Goal: Information Seeking & Learning: Learn about a topic

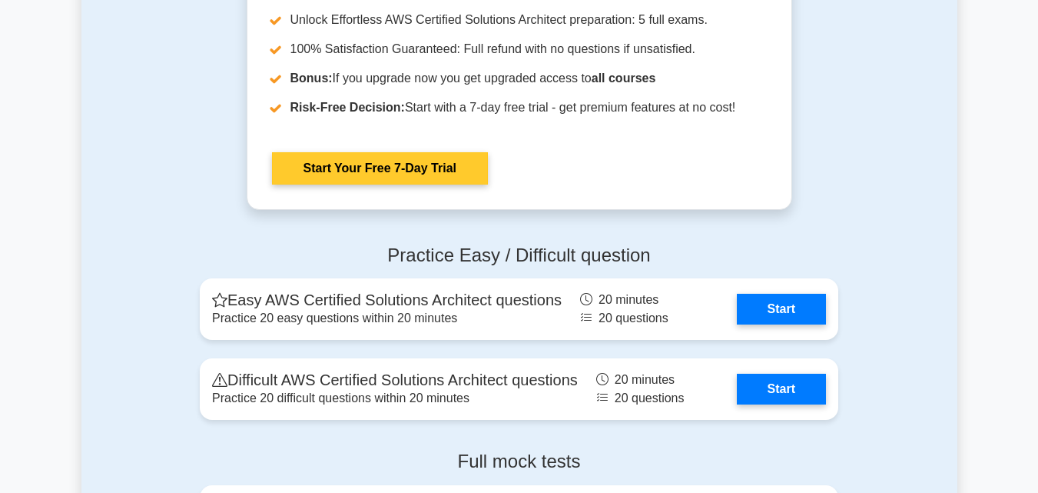
scroll to position [3305, 0]
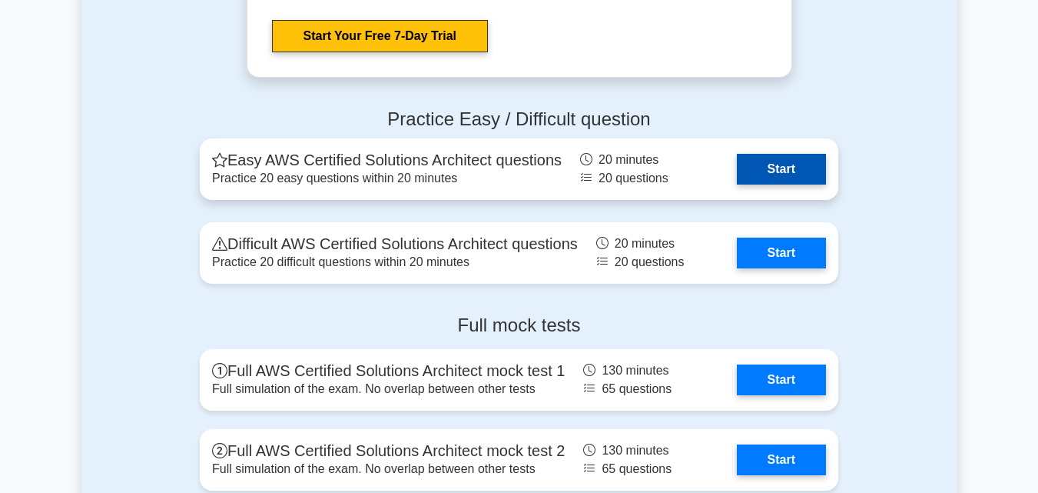
click at [737, 162] on link "Start" at bounding box center [781, 169] width 89 height 31
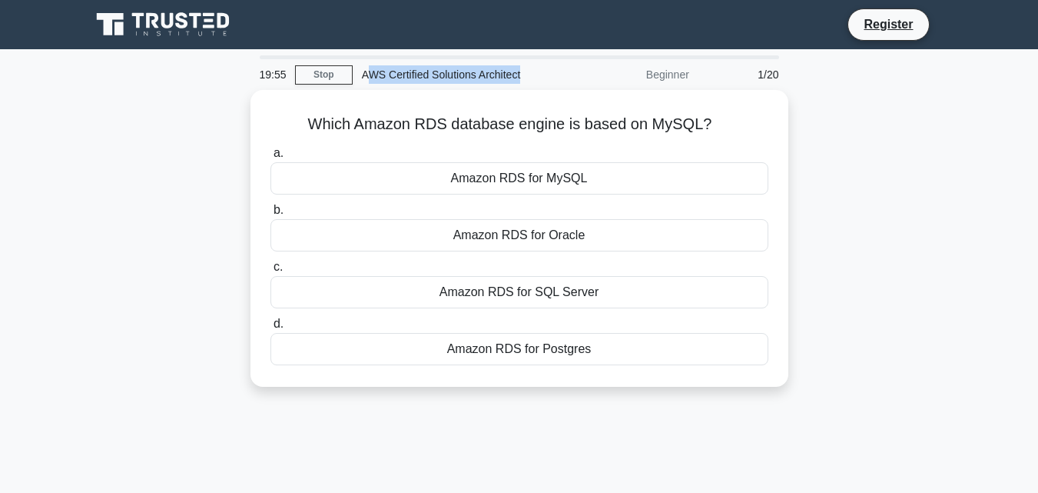
drag, startPoint x: 365, startPoint y: 74, endPoint x: 520, endPoint y: 71, distance: 155.3
click at [520, 71] on div "AWS Certified Solutions Architect" at bounding box center [458, 74] width 211 height 31
click at [544, 77] on div "AWS Certified Solutions Architect" at bounding box center [458, 74] width 211 height 31
click at [530, 76] on div "AWS Certified Solutions Architect" at bounding box center [458, 74] width 211 height 31
click at [529, 76] on div "AWS Certified Solutions Architect" at bounding box center [458, 74] width 211 height 31
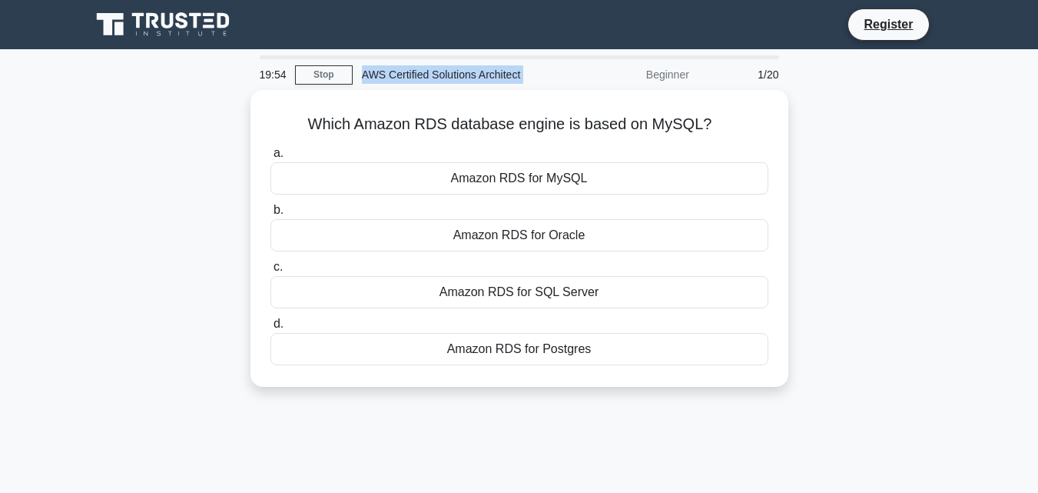
click at [529, 76] on div "AWS Certified Solutions Architect" at bounding box center [458, 74] width 211 height 31
click at [525, 75] on div "AWS Certified Solutions Architect" at bounding box center [458, 74] width 211 height 31
click at [523, 74] on div "AWS Certified Solutions Architect" at bounding box center [458, 74] width 211 height 31
click at [523, 73] on div "AWS Certified Solutions Architect" at bounding box center [458, 74] width 211 height 31
click at [382, 71] on div "AWS Certified Solutions Architect" at bounding box center [458, 74] width 211 height 31
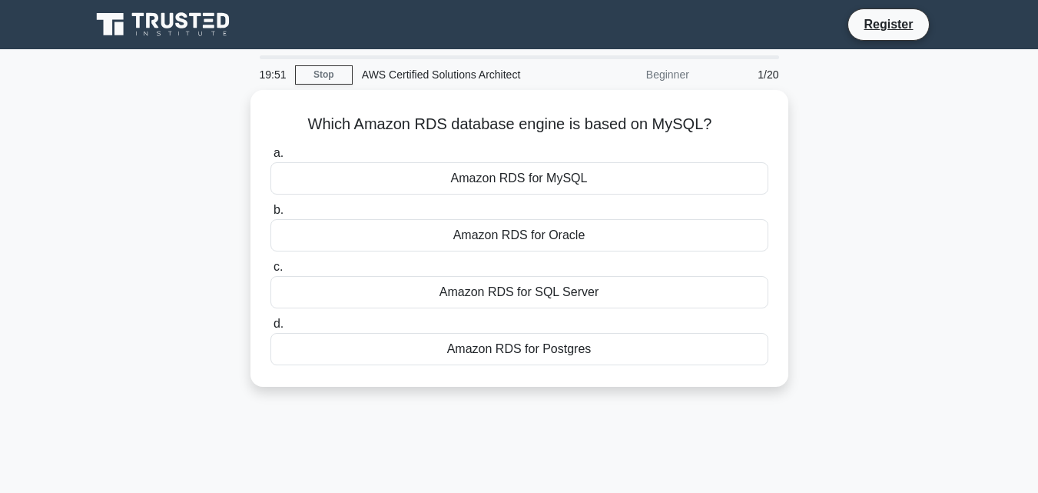
click at [380, 70] on div "AWS Certified Solutions Architect" at bounding box center [458, 74] width 211 height 31
click at [368, 73] on div "AWS Certified Solutions Architect" at bounding box center [458, 74] width 211 height 31
click at [367, 71] on div "AWS Certified Solutions Architect" at bounding box center [458, 74] width 211 height 31
drag, startPoint x: 367, startPoint y: 71, endPoint x: 500, endPoint y: 71, distance: 133.7
click at [500, 71] on div "AWS Certified Solutions Architect" at bounding box center [458, 74] width 211 height 31
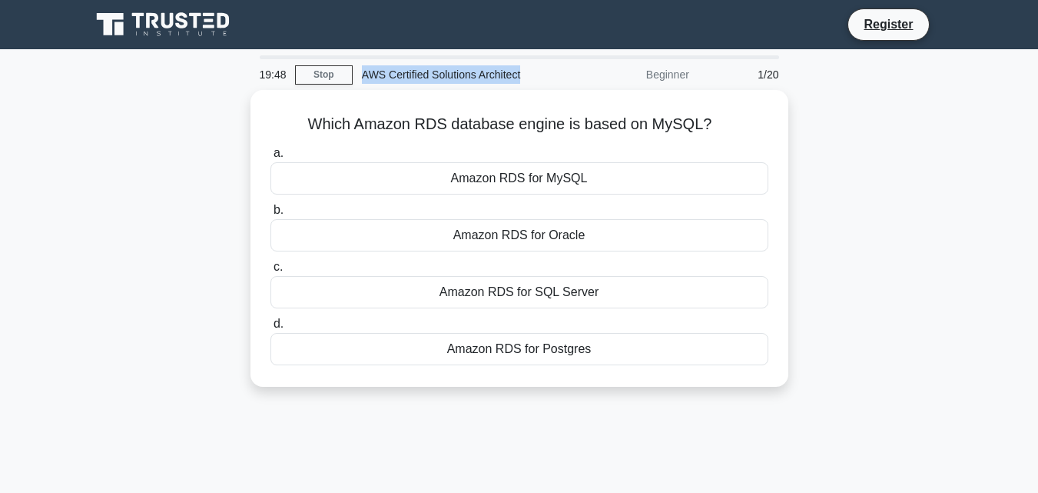
copy div "AWS Certified Solutions Architect"
